Goal: Information Seeking & Learning: Learn about a topic

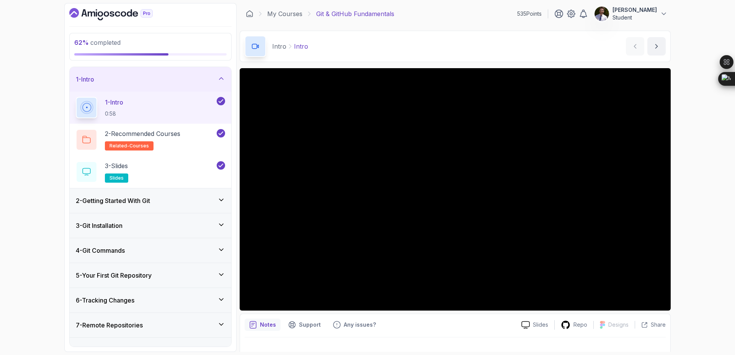
scroll to position [41, 0]
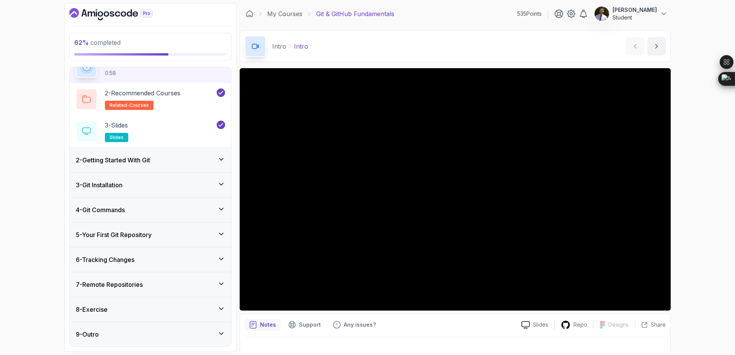
click at [207, 332] on div "9 - Outro" at bounding box center [150, 333] width 149 height 9
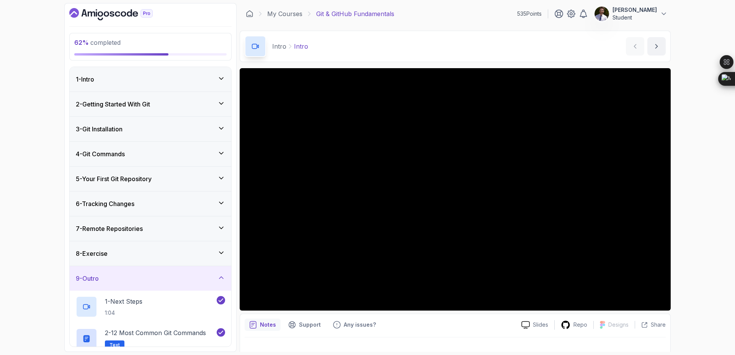
scroll to position [137, 0]
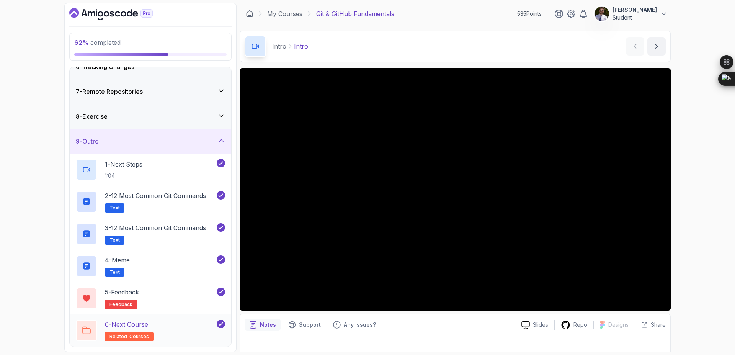
click at [176, 323] on div "6 - Next Course related-courses" at bounding box center [145, 330] width 139 height 21
click at [142, 325] on p "6 - Next Course" at bounding box center [126, 324] width 43 height 9
click at [126, 321] on p "6 - Next Course" at bounding box center [126, 324] width 43 height 9
click at [90, 330] on icon at bounding box center [86, 330] width 8 height 8
